Goal: Task Accomplishment & Management: Use online tool/utility

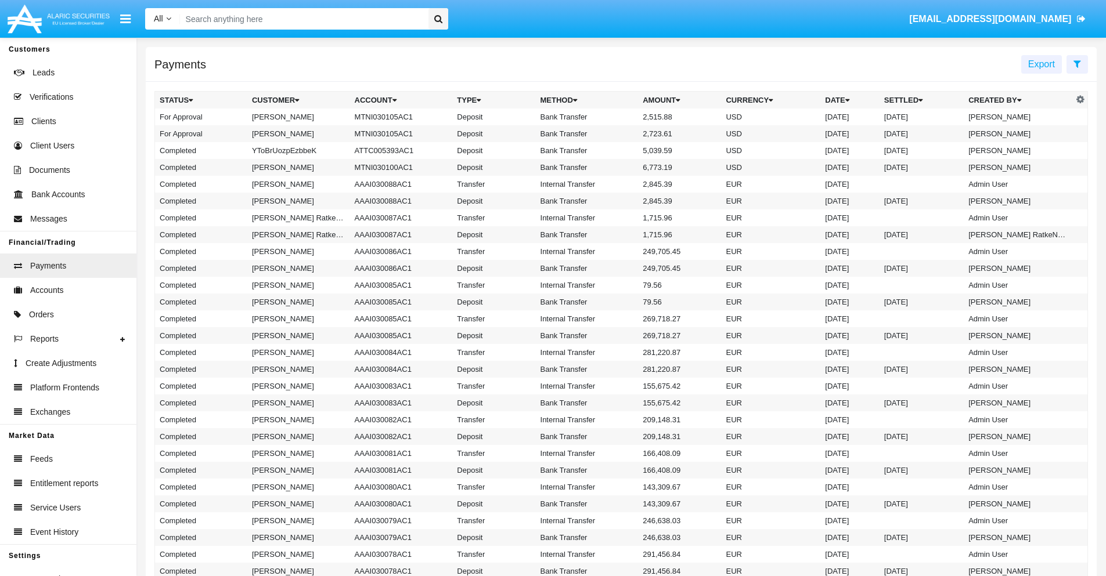
click at [1077, 63] on icon at bounding box center [1077, 63] width 8 height 9
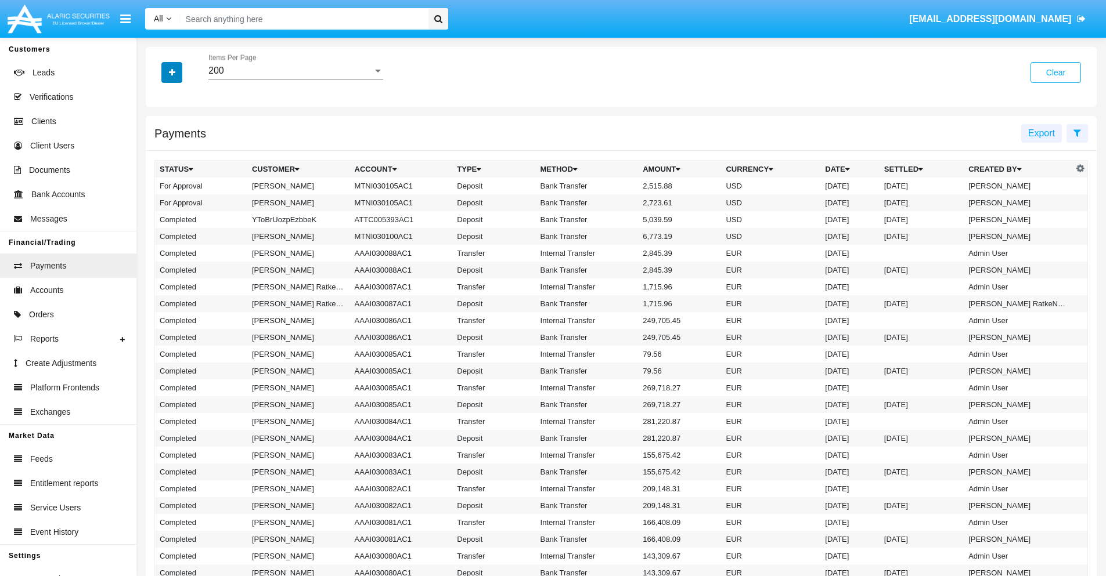
click at [172, 72] on icon "button" at bounding box center [172, 72] width 6 height 8
click at [178, 197] on span "Date" at bounding box center [179, 197] width 20 height 14
click at [160, 202] on input "Date" at bounding box center [159, 202] width 1 height 1
checkbox input "true"
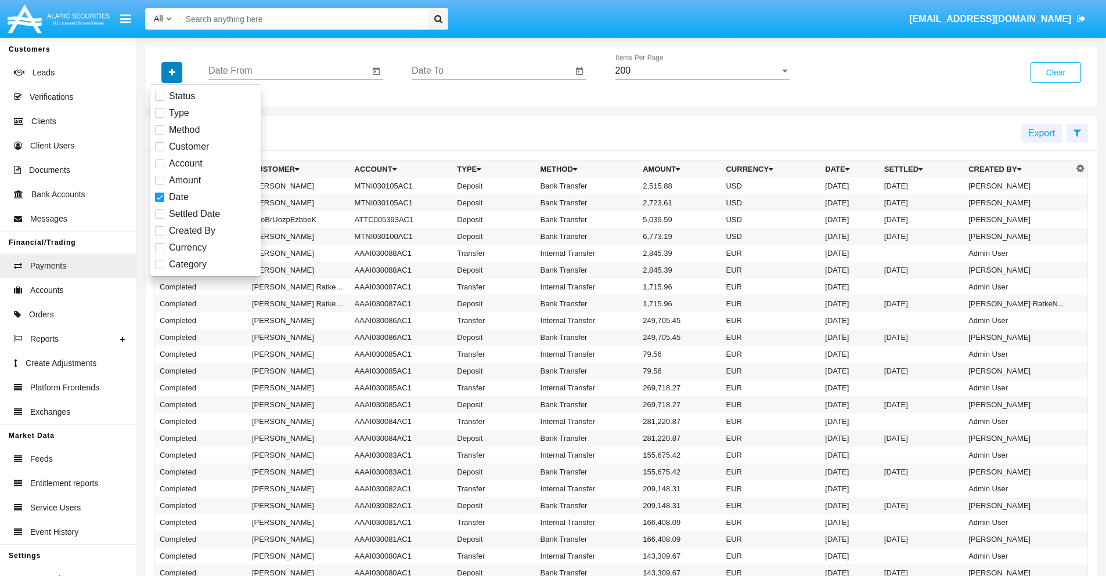
click at [172, 72] on icon "button" at bounding box center [172, 72] width 6 height 8
click at [288, 71] on input "Date From" at bounding box center [288, 71] width 161 height 10
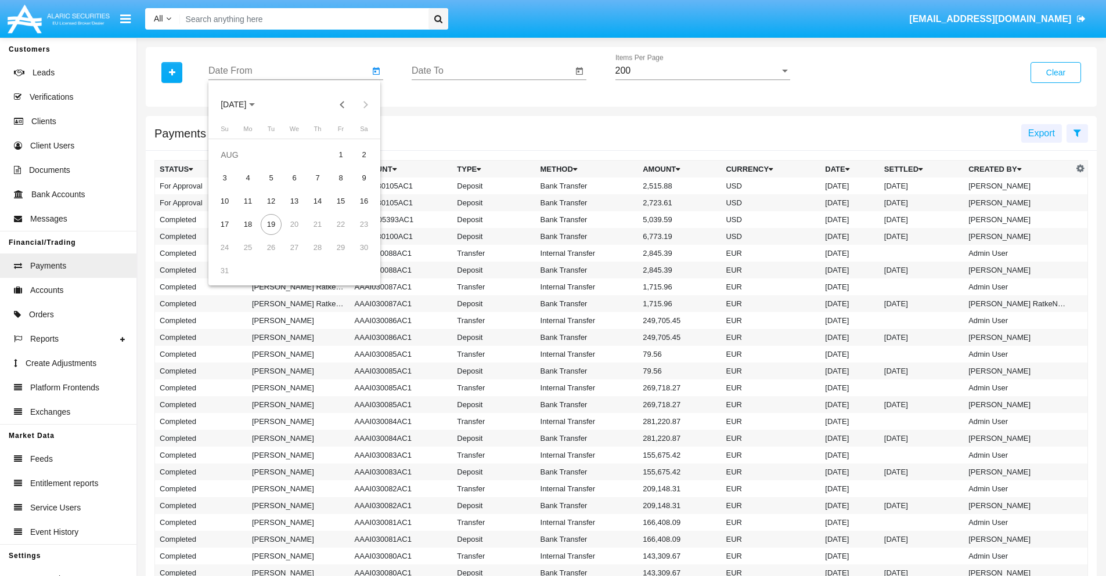
click at [244, 104] on span "[DATE]" at bounding box center [234, 104] width 26 height 9
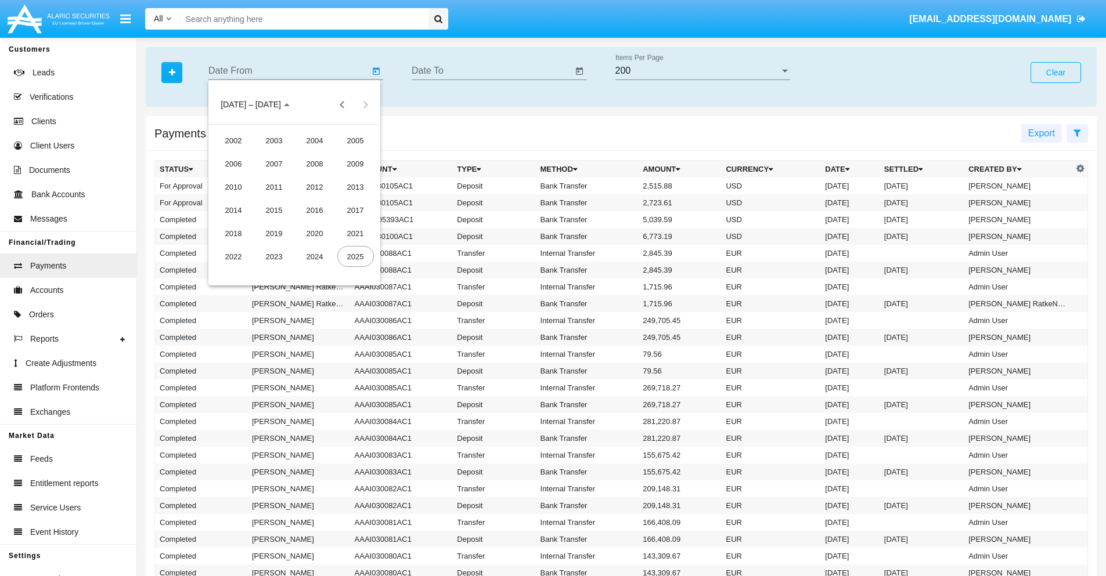
click at [355, 257] on div "2025" at bounding box center [355, 256] width 37 height 21
click at [233, 164] on div "JAN" at bounding box center [233, 163] width 37 height 21
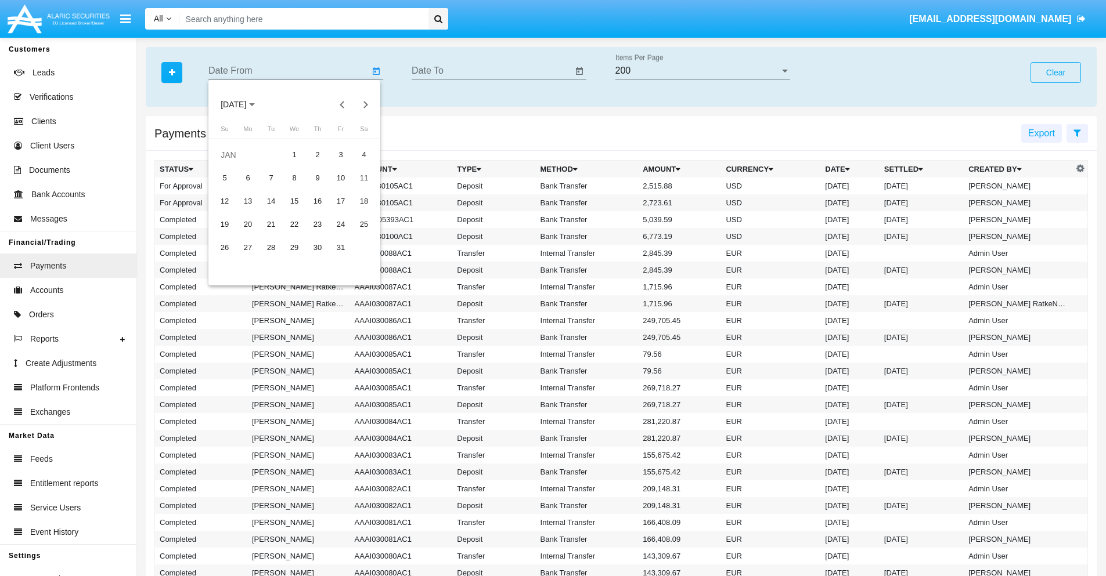
click at [271, 178] on div "7" at bounding box center [271, 178] width 21 height 21
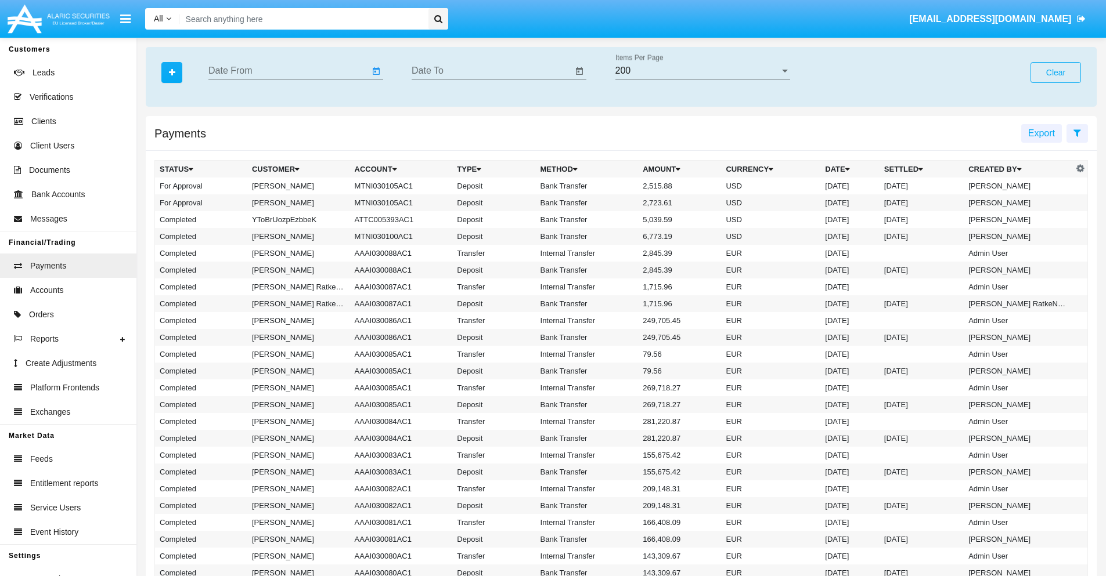
type input "[DATE]"
click at [492, 71] on input "Date To" at bounding box center [492, 71] width 161 height 10
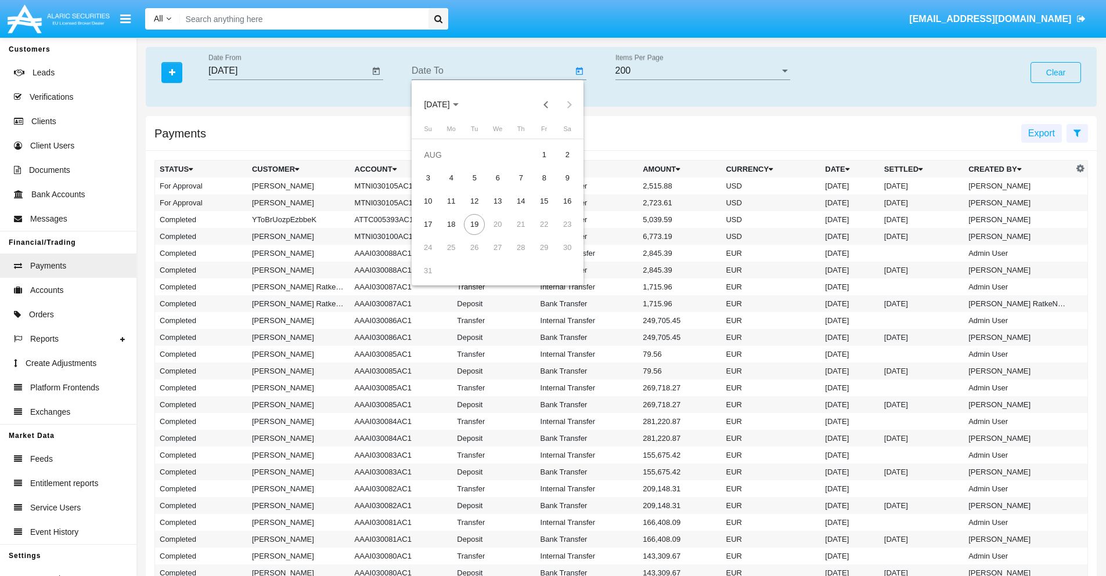
click at [447, 104] on span "[DATE]" at bounding box center [437, 104] width 26 height 9
click at [558, 257] on div "2025" at bounding box center [558, 256] width 37 height 21
click at [436, 164] on div "JAN" at bounding box center [437, 163] width 37 height 21
click at [474, 178] on div "7" at bounding box center [474, 178] width 21 height 21
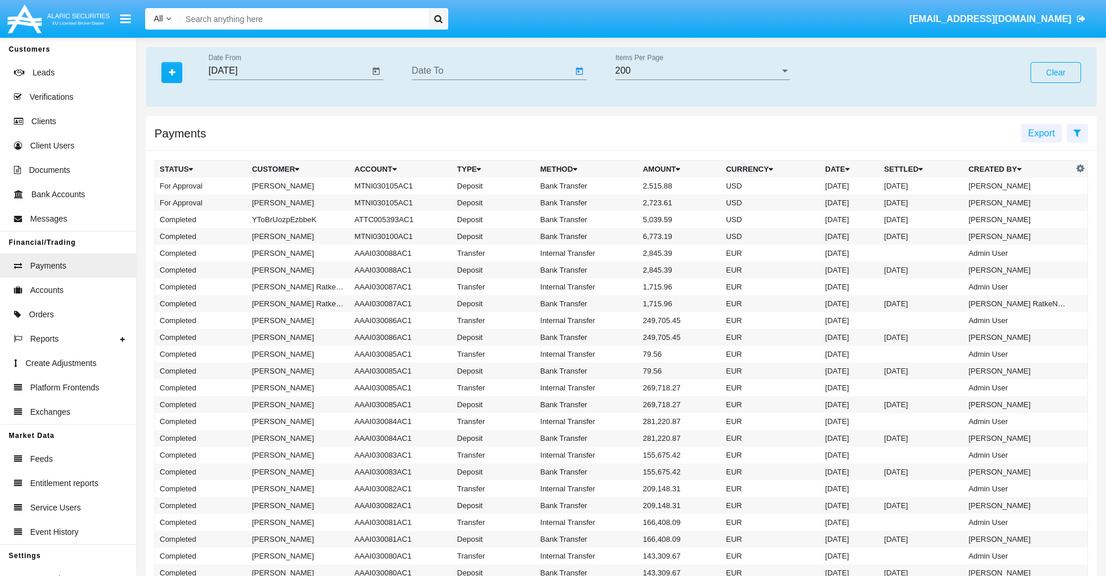
type input "[DATE]"
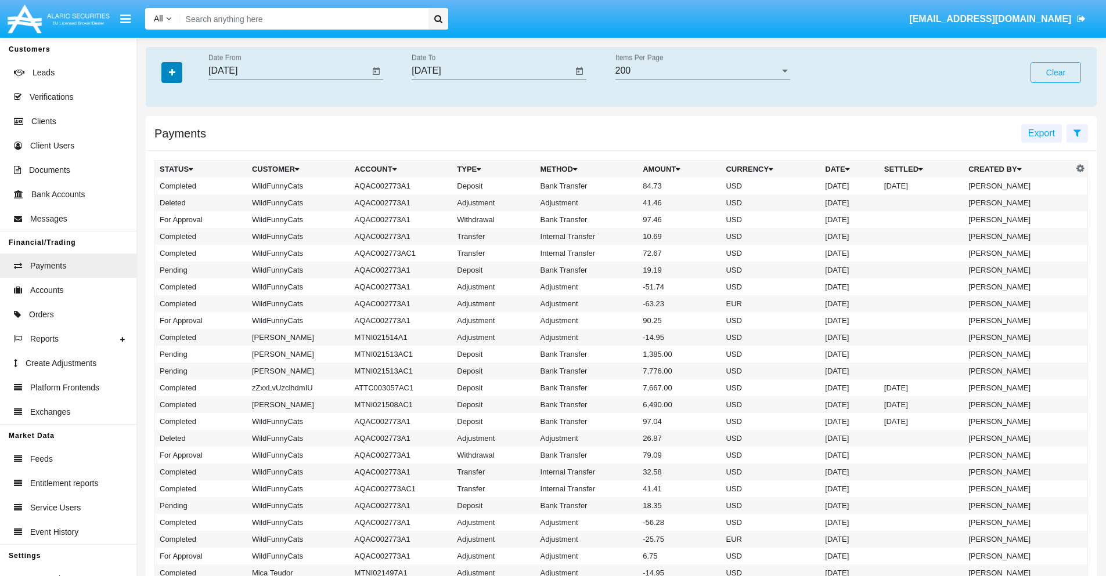
click at [172, 72] on icon "button" at bounding box center [172, 72] width 6 height 8
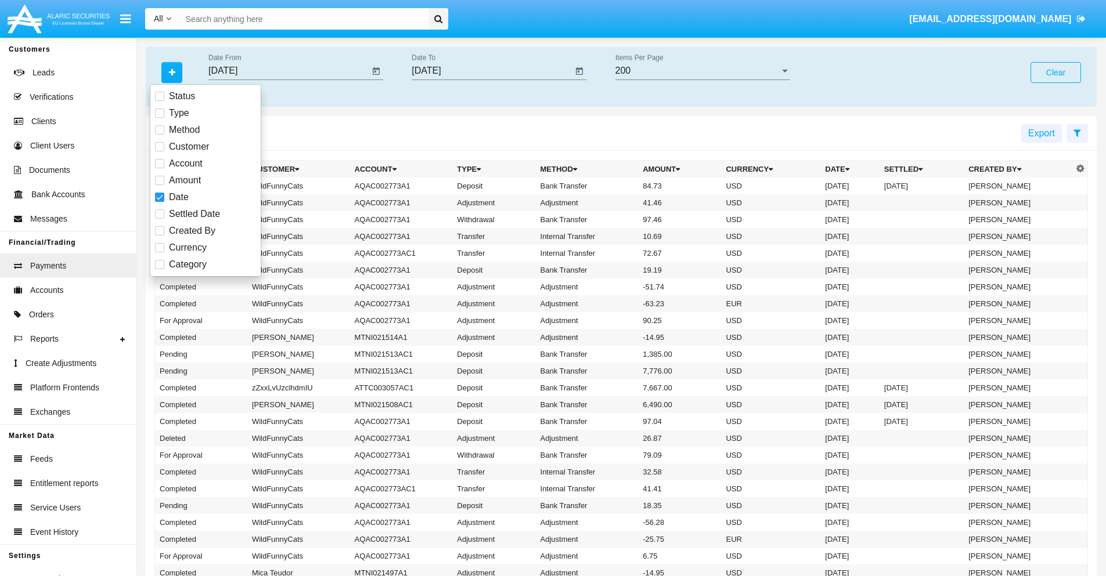
click at [187, 265] on span "Category" at bounding box center [188, 265] width 38 height 14
click at [160, 269] on input "Category" at bounding box center [159, 269] width 1 height 1
checkbox input "true"
